Goal: Book appointment/travel/reservation

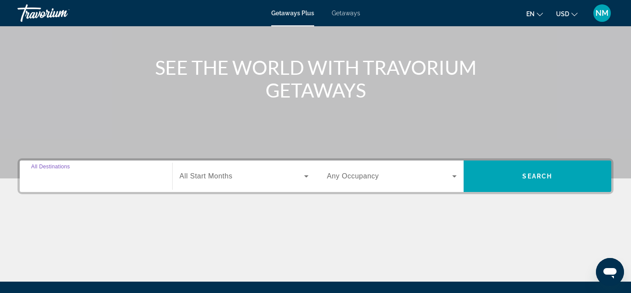
click at [108, 180] on input "Destination All Destinations" at bounding box center [96, 177] width 130 height 11
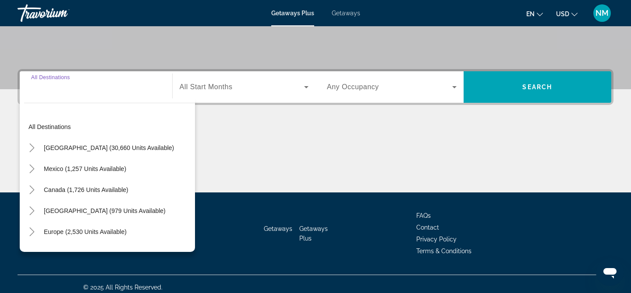
scroll to position [180, 0]
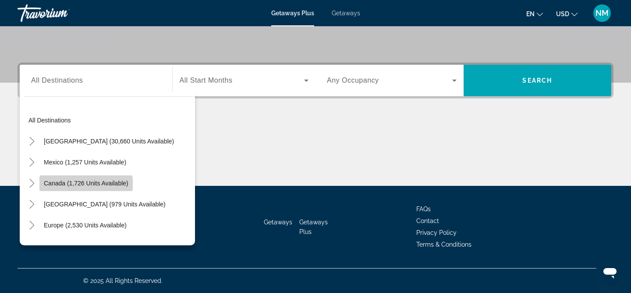
click at [79, 189] on span "Search widget" at bounding box center [85, 183] width 93 height 21
type input "**********"
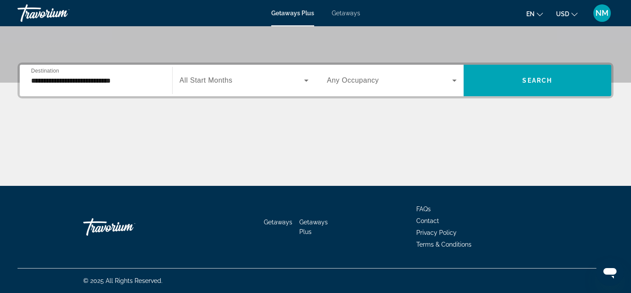
click at [268, 73] on div "Search widget" at bounding box center [244, 80] width 129 height 25
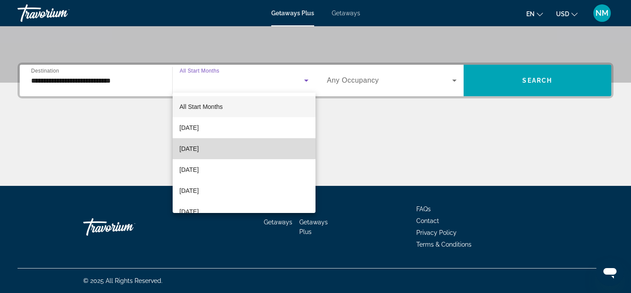
click at [188, 144] on span "[DATE]" at bounding box center [189, 149] width 19 height 11
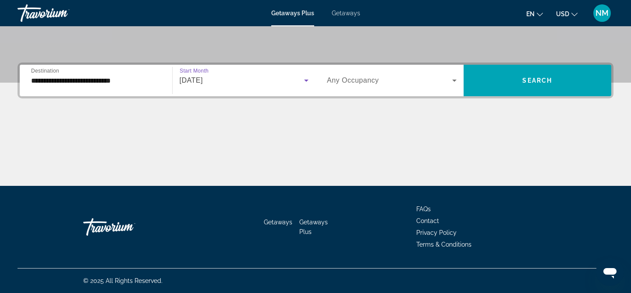
click at [419, 91] on div "Search widget" at bounding box center [392, 80] width 130 height 25
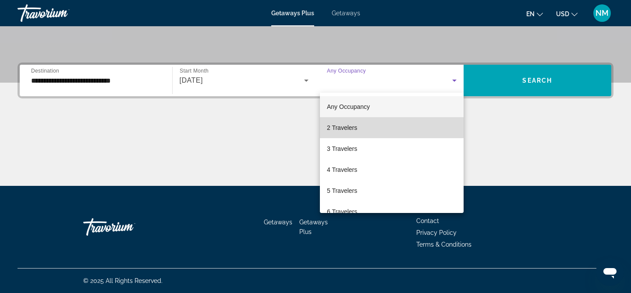
click at [370, 122] on mat-option "2 Travelers" at bounding box center [392, 127] width 144 height 21
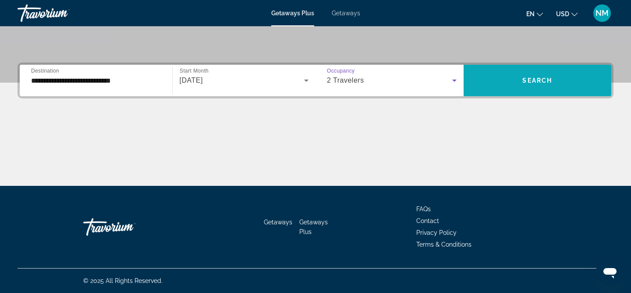
click at [569, 81] on span "Search widget" at bounding box center [537, 80] width 148 height 21
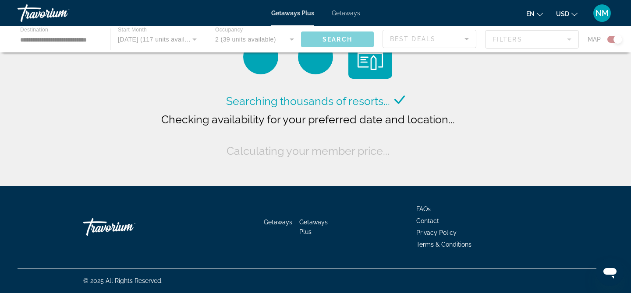
click at [575, 17] on button "USD USD ($) MXN (Mex$) CAD (Can$) GBP (£) EUR (€) AUD (A$) NZD (NZ$) CNY (CN¥)" at bounding box center [566, 13] width 21 height 13
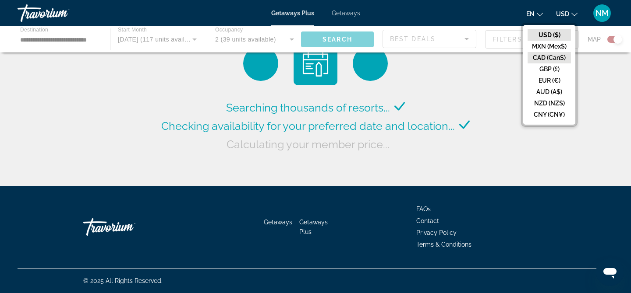
click at [530, 53] on button "CAD (Can$)" at bounding box center [548, 57] width 43 height 11
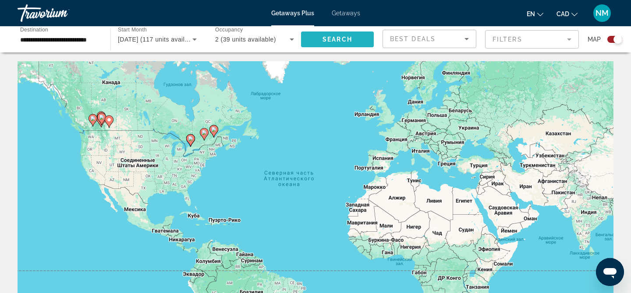
click at [348, 36] on span "Search" at bounding box center [337, 39] width 30 height 7
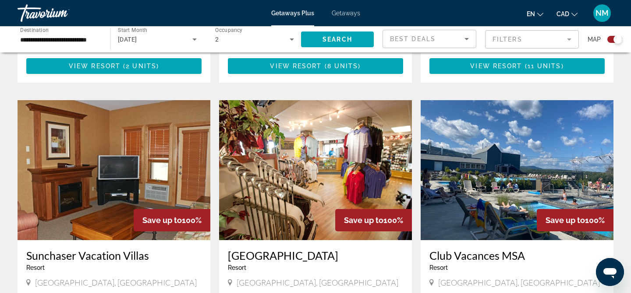
scroll to position [538, 0]
